Goal: Navigation & Orientation: Find specific page/section

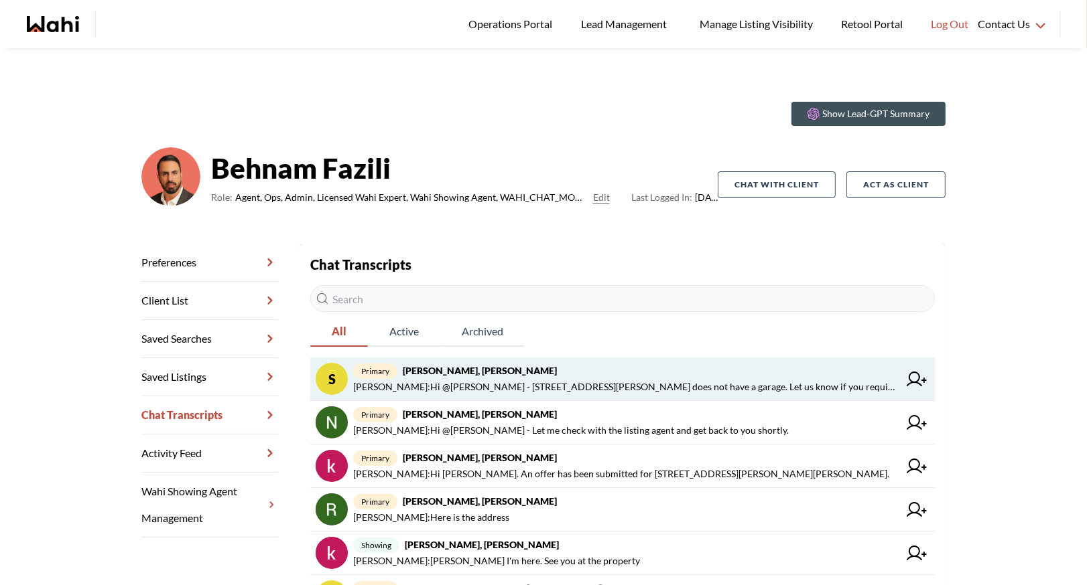
click at [531, 382] on span "Faraz Azam : Hi @Shireen Sookdeo - 536 King St E, Oshawa, Ontario does not have…" at bounding box center [625, 387] width 545 height 16
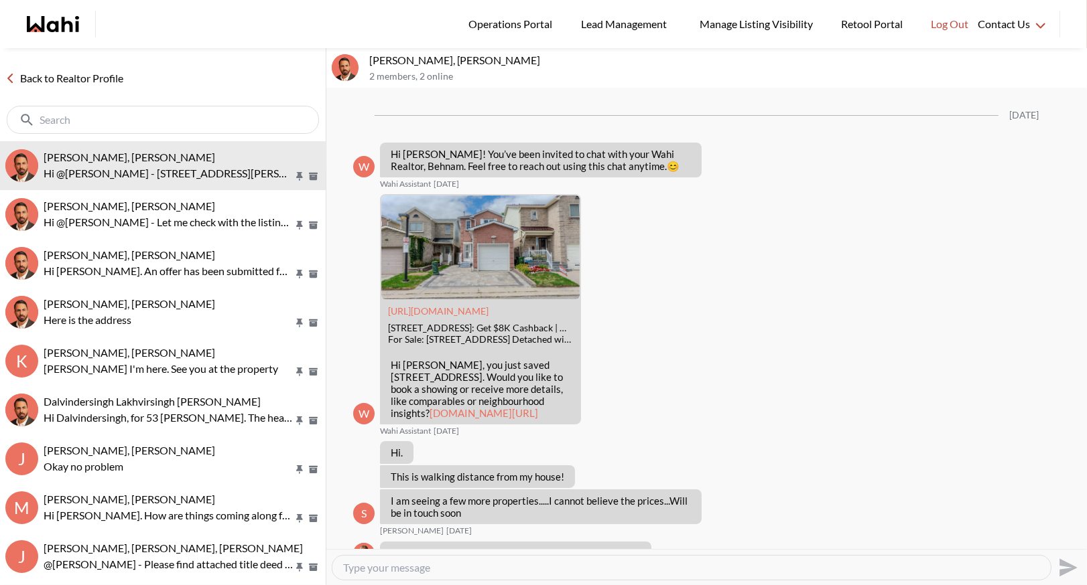
scroll to position [249, 0]
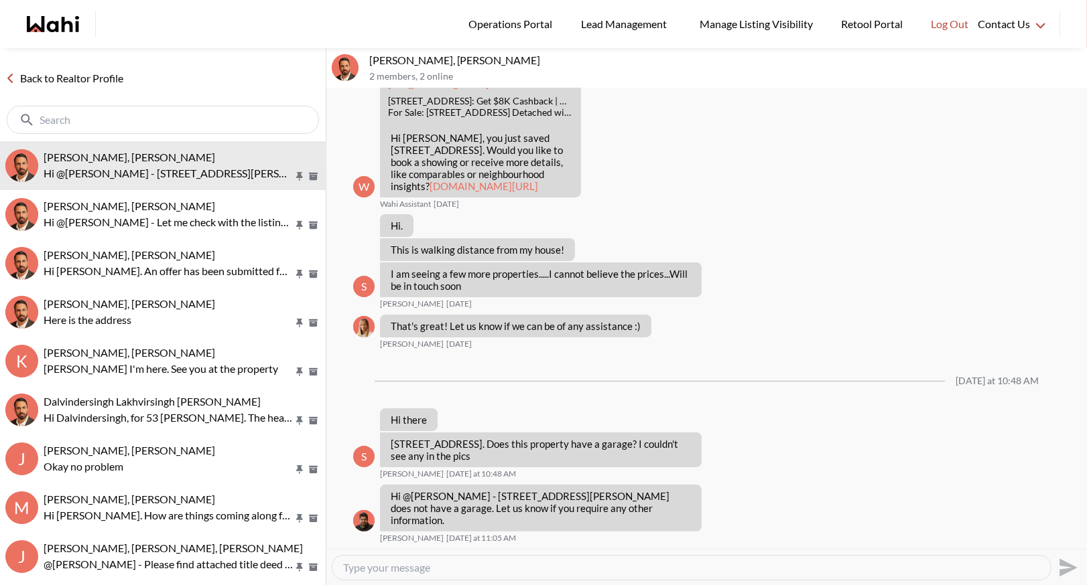
click at [28, 79] on link "Back to Realtor Profile" at bounding box center [64, 78] width 129 height 17
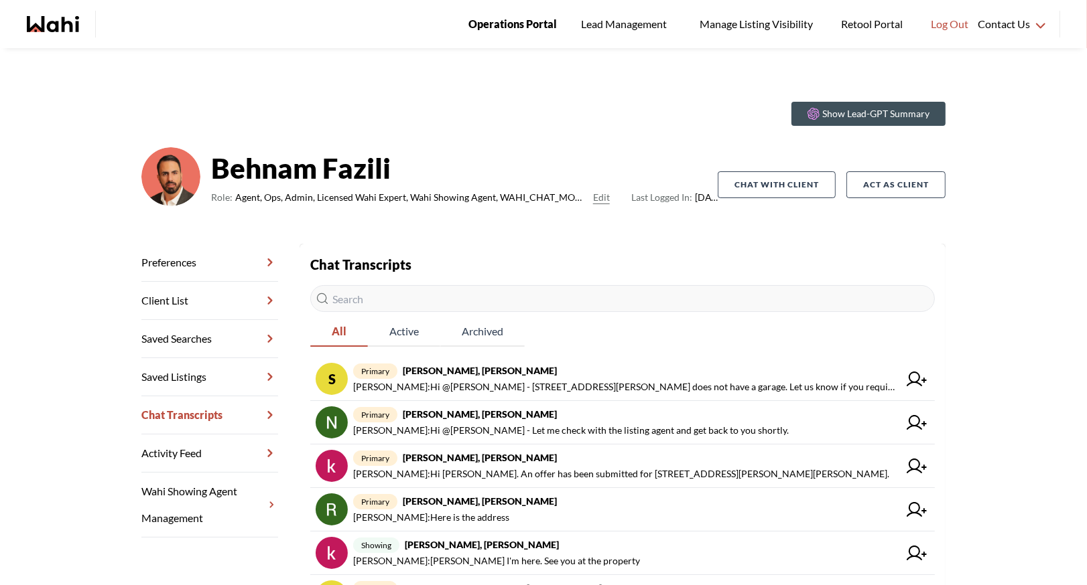
click at [518, 27] on span "Operations Portal" at bounding box center [512, 23] width 88 height 17
